Goal: Information Seeking & Learning: Understand process/instructions

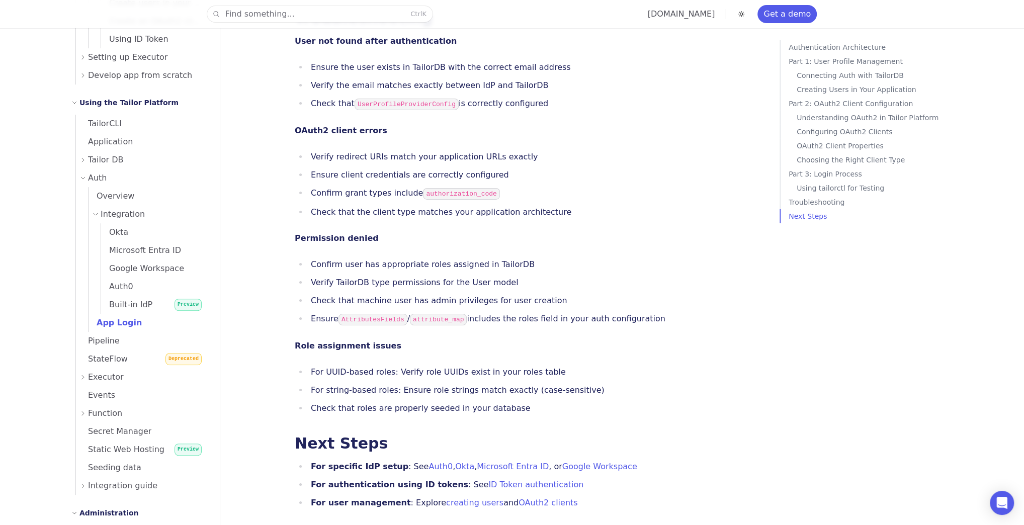
scroll to position [3436, 0]
click at [122, 300] on span "Built-in IdP" at bounding box center [126, 305] width 51 height 10
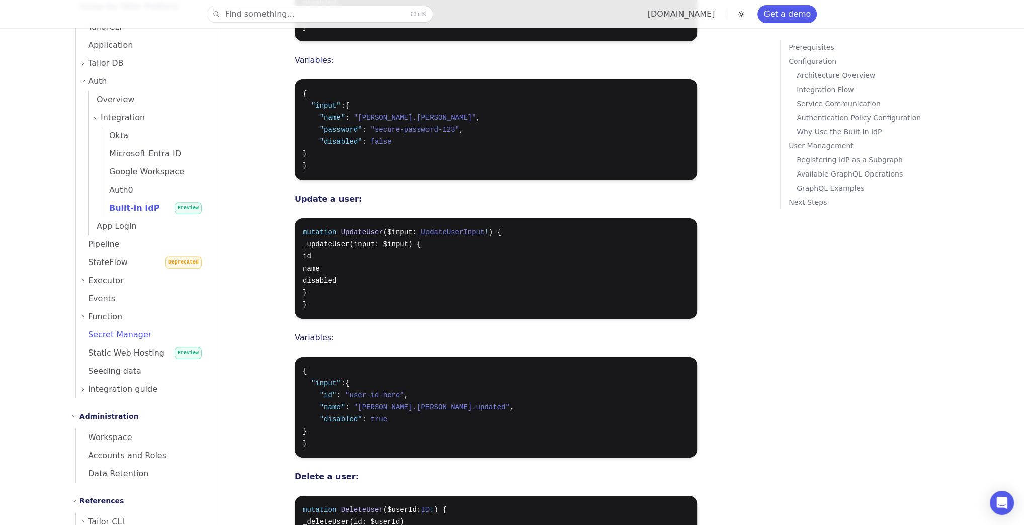
scroll to position [454, 0]
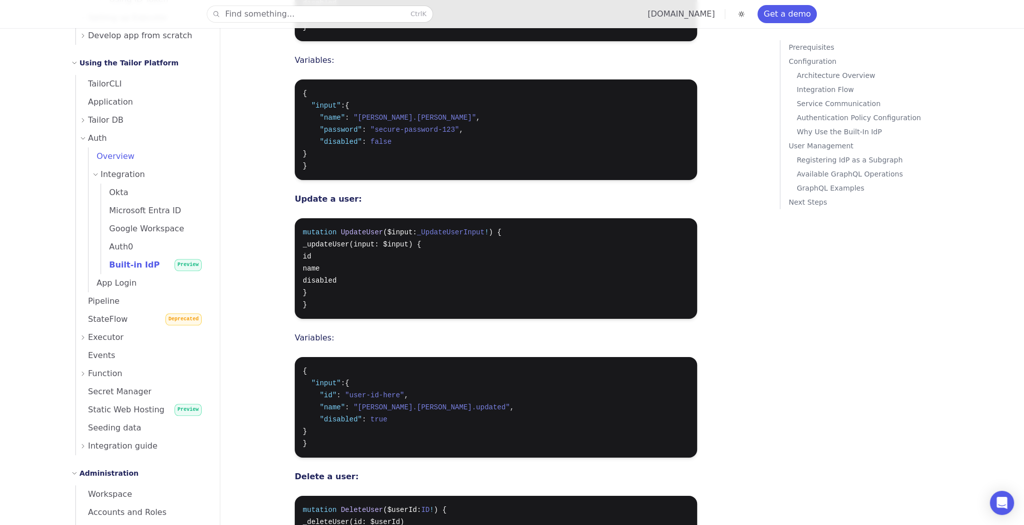
click at [128, 164] on link "Overview" at bounding box center [147, 156] width 119 height 18
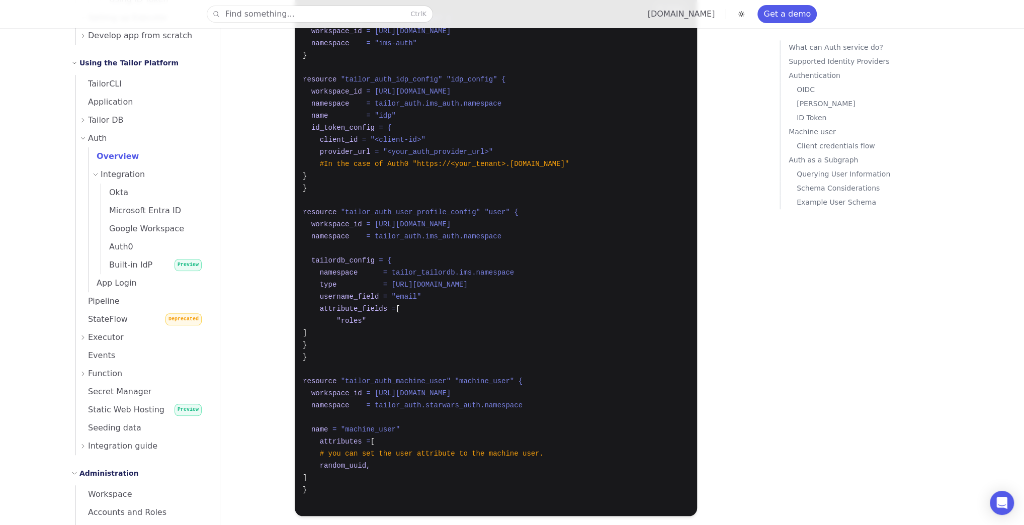
scroll to position [4580, 0]
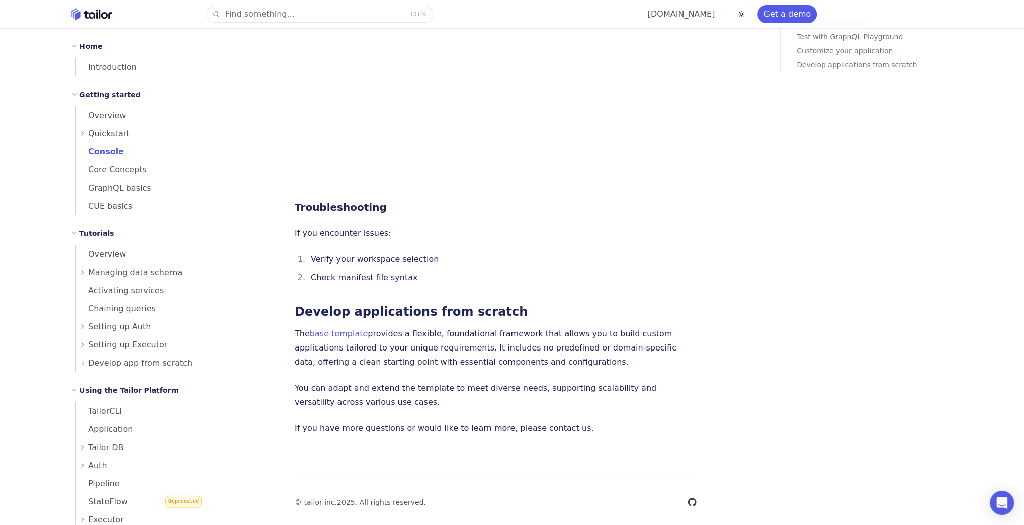
scroll to position [366, 0]
